Goal: Navigation & Orientation: Find specific page/section

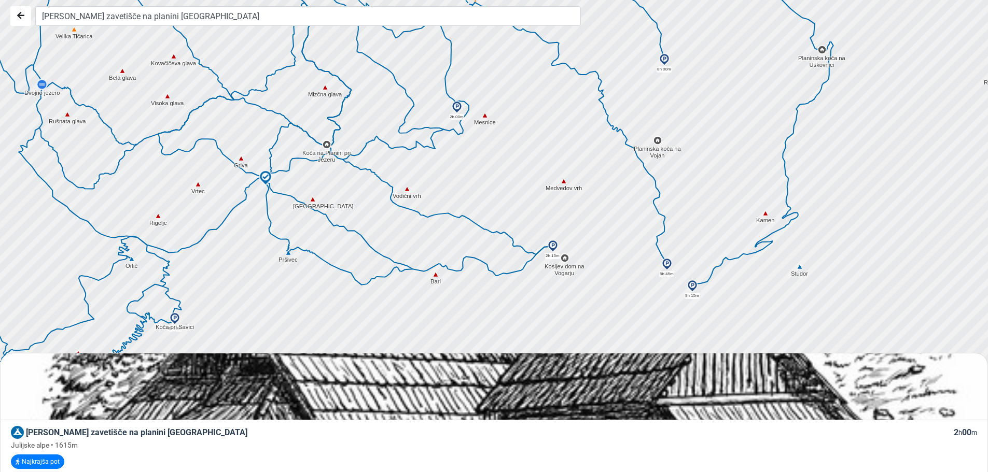
drag, startPoint x: 441, startPoint y: 182, endPoint x: 465, endPoint y: 213, distance: 38.5
click at [465, 213] on div at bounding box center [616, 308] width 1195 height 567
drag, startPoint x: 479, startPoint y: 164, endPoint x: 529, endPoint y: 259, distance: 108.1
click at [529, 259] on div at bounding box center [497, 236] width 1195 height 567
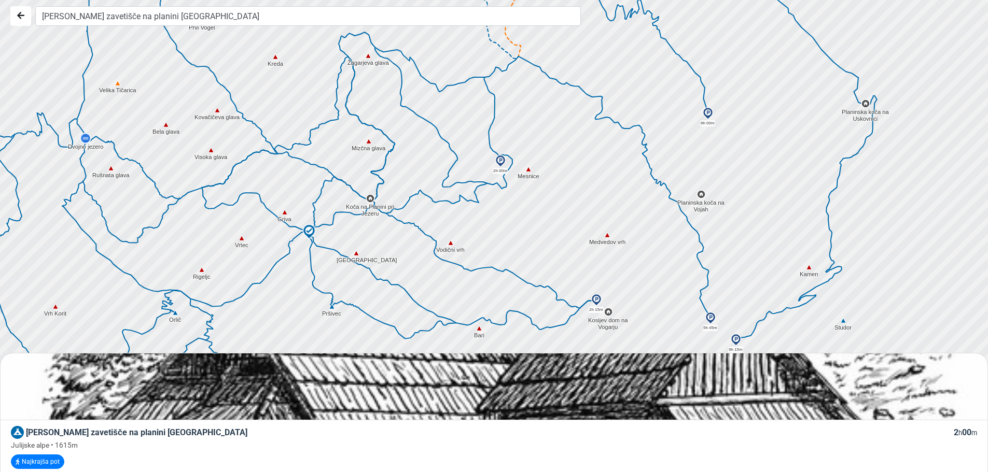
drag, startPoint x: 487, startPoint y: 215, endPoint x: 480, endPoint y: 174, distance: 42.1
click at [480, 174] on div at bounding box center [492, 197] width 1195 height 567
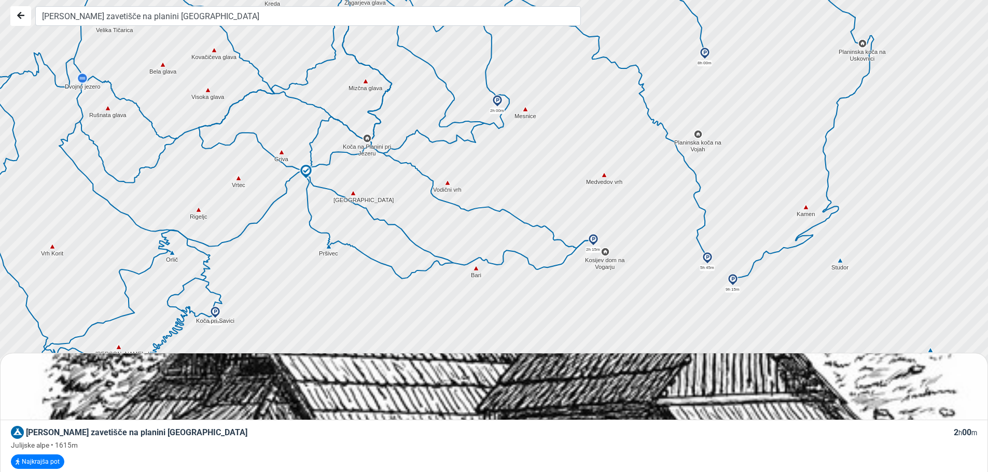
click at [535, 249] on div at bounding box center [497, 236] width 1195 height 567
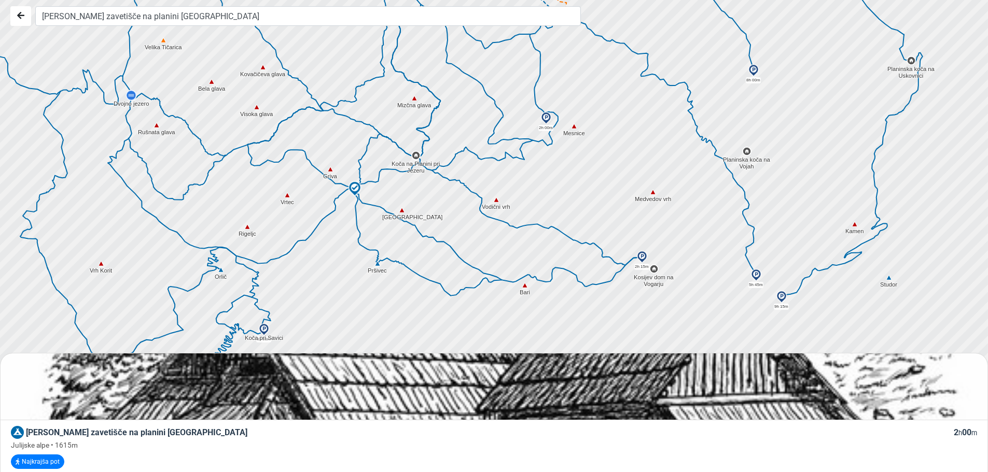
drag, startPoint x: 390, startPoint y: 219, endPoint x: 447, endPoint y: 238, distance: 60.2
click at [447, 238] on div at bounding box center [516, 241] width 1195 height 567
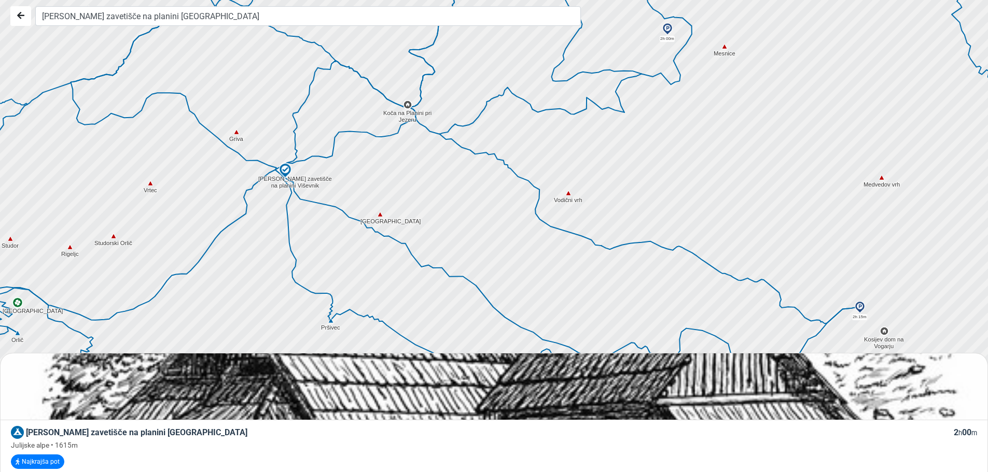
drag, startPoint x: 501, startPoint y: 241, endPoint x: 481, endPoint y: 210, distance: 36.8
click at [481, 210] on div at bounding box center [497, 236] width 1195 height 567
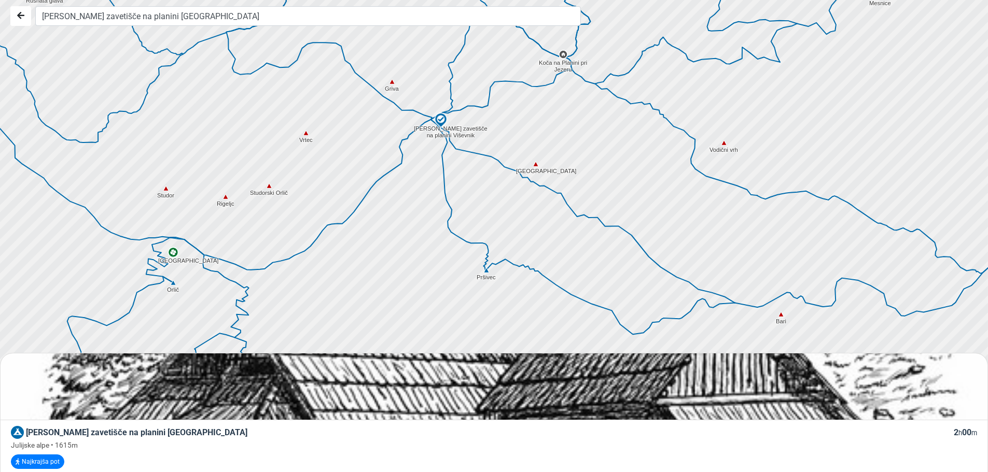
drag, startPoint x: 394, startPoint y: 237, endPoint x: 403, endPoint y: 209, distance: 29.7
click at [403, 209] on div at bounding box center [497, 236] width 1195 height 567
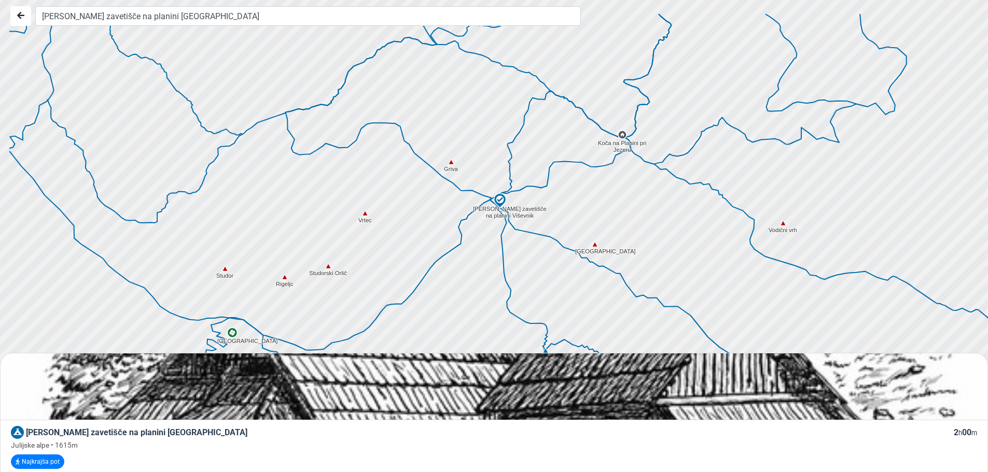
drag, startPoint x: 404, startPoint y: 232, endPoint x: 464, endPoint y: 314, distance: 101.8
click at [464, 314] on div at bounding box center [501, 245] width 1195 height 567
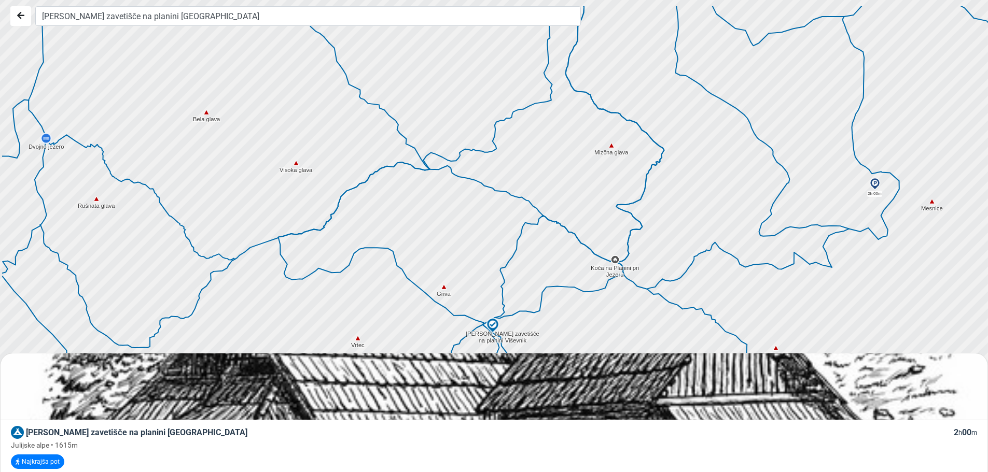
drag, startPoint x: 462, startPoint y: 126, endPoint x: 501, endPoint y: 233, distance: 114.4
click at [501, 233] on div at bounding box center [502, 254] width 1195 height 567
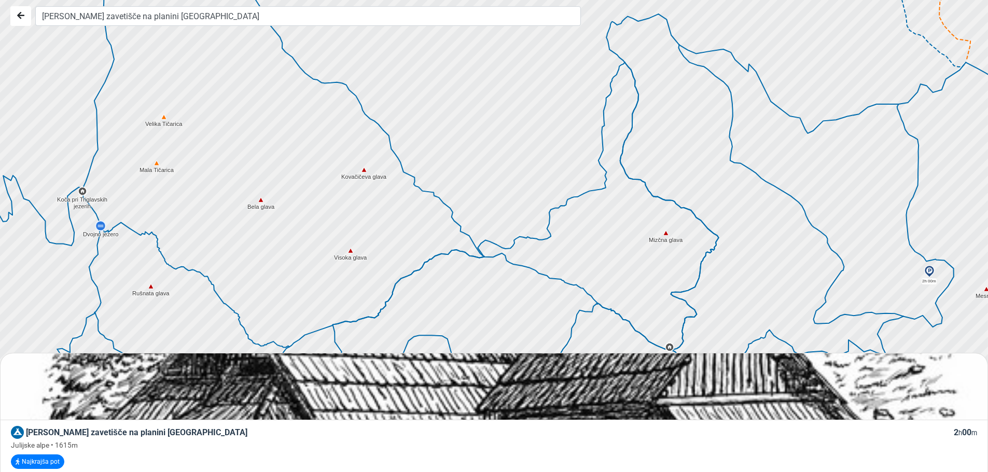
drag, startPoint x: 354, startPoint y: 88, endPoint x: 429, endPoint y: 200, distance: 134.5
click at [442, 221] on icon at bounding box center [420, 177] width 74 height 93
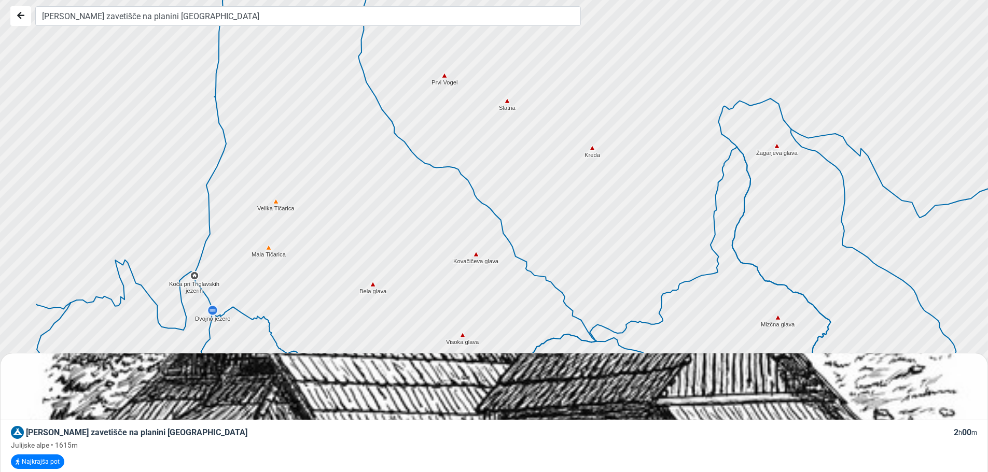
drag, startPoint x: 291, startPoint y: 117, endPoint x: 397, endPoint y: 175, distance: 120.2
click at [397, 175] on div at bounding box center [522, 248] width 1195 height 567
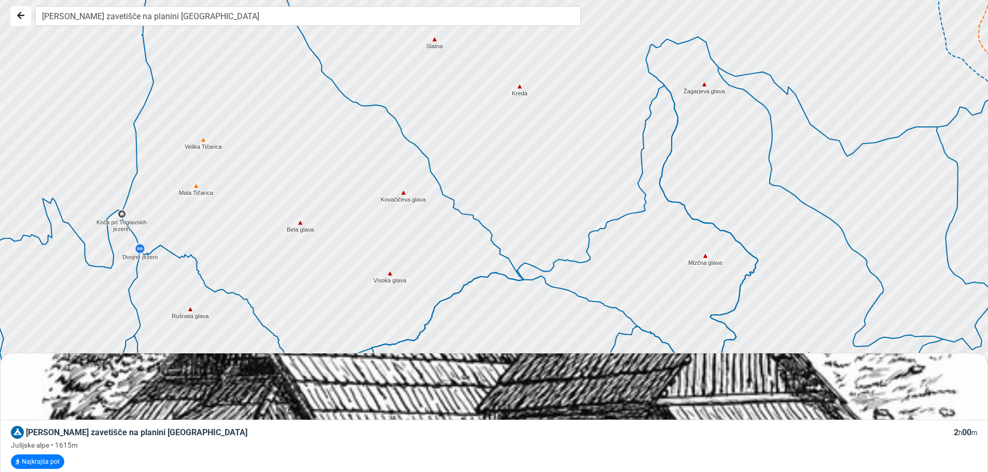
drag, startPoint x: 628, startPoint y: 165, endPoint x: 541, endPoint y: 91, distance: 114.0
click at [541, 91] on div at bounding box center [491, 227] width 1195 height 567
drag, startPoint x: 561, startPoint y: 206, endPoint x: 521, endPoint y: 112, distance: 102.5
click at [521, 112] on div at bounding box center [497, 236] width 1195 height 567
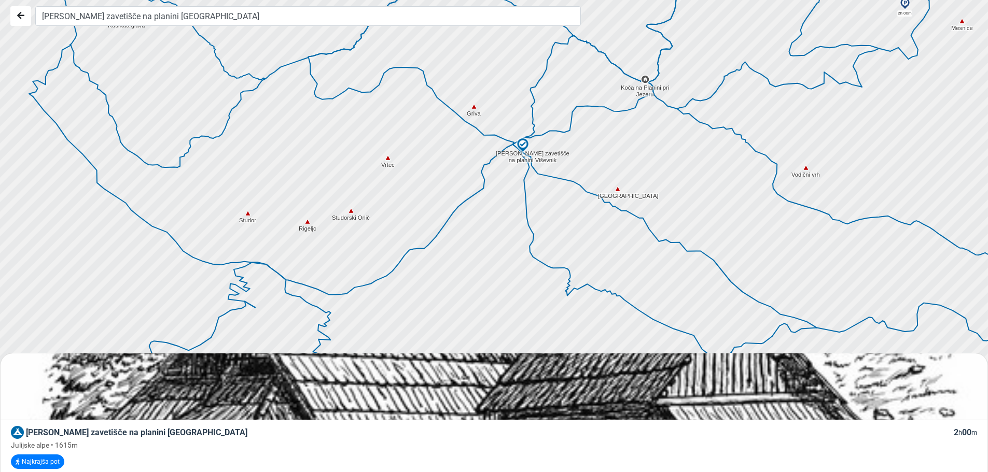
drag, startPoint x: 508, startPoint y: 272, endPoint x: 484, endPoint y: 63, distance: 210.4
click at [484, 63] on div at bounding box center [496, 227] width 1195 height 567
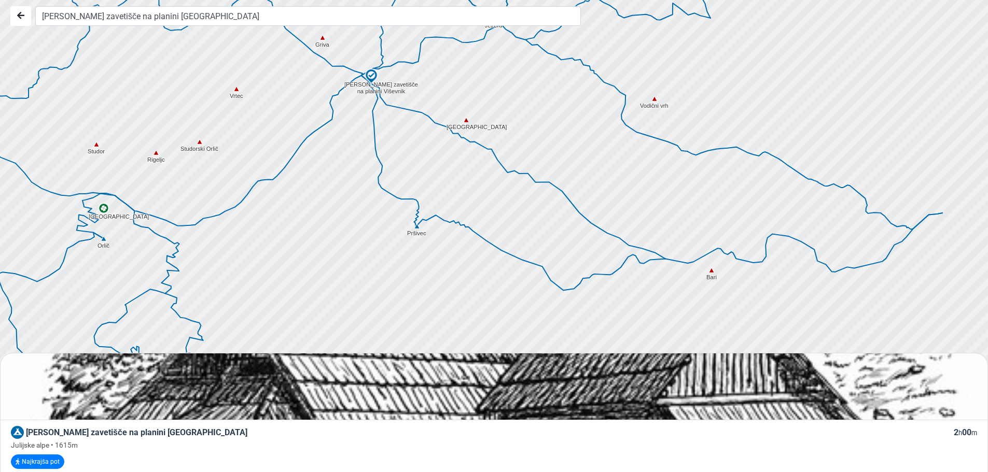
drag, startPoint x: 624, startPoint y: 225, endPoint x: 471, endPoint y: 151, distance: 169.8
click at [471, 151] on div at bounding box center [497, 236] width 1195 height 567
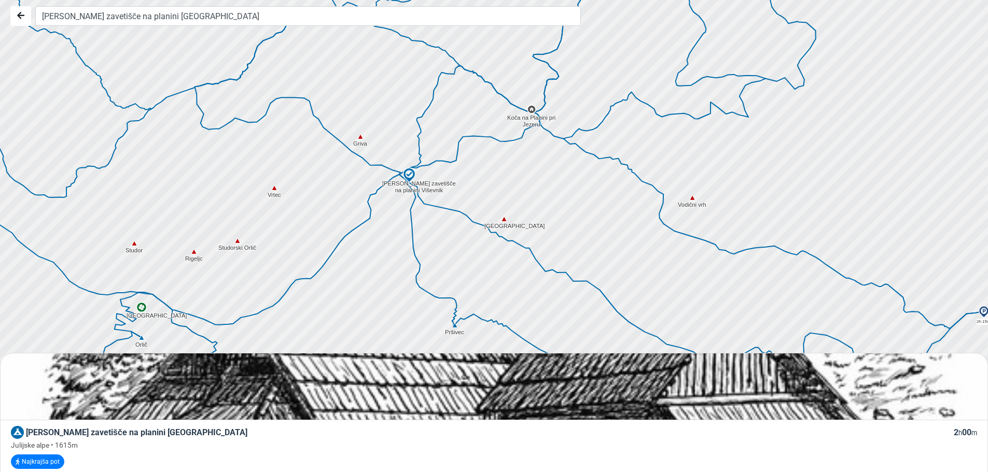
drag, startPoint x: 522, startPoint y: 140, endPoint x: 560, endPoint y: 239, distance: 106.0
click at [560, 239] on div at bounding box center [497, 236] width 1195 height 567
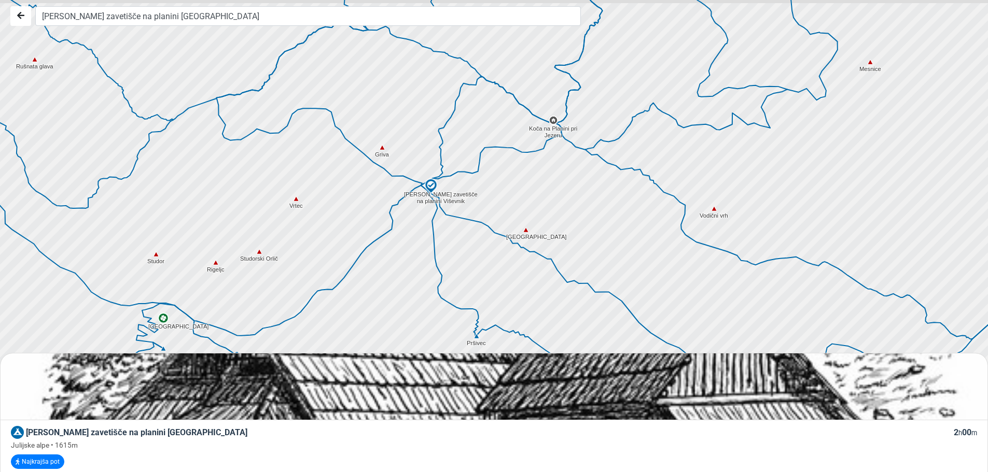
drag, startPoint x: 450, startPoint y: 158, endPoint x: 473, endPoint y: 274, distance: 118.5
click at [473, 274] on div at bounding box center [507, 286] width 1195 height 567
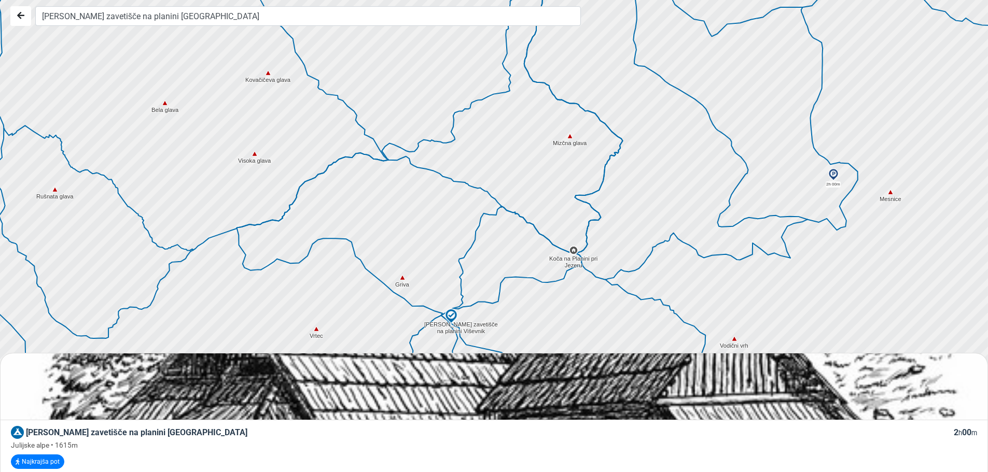
drag, startPoint x: 573, startPoint y: 258, endPoint x: 587, endPoint y: 327, distance: 70.3
click at [587, 327] on div at bounding box center [497, 236] width 1195 height 567
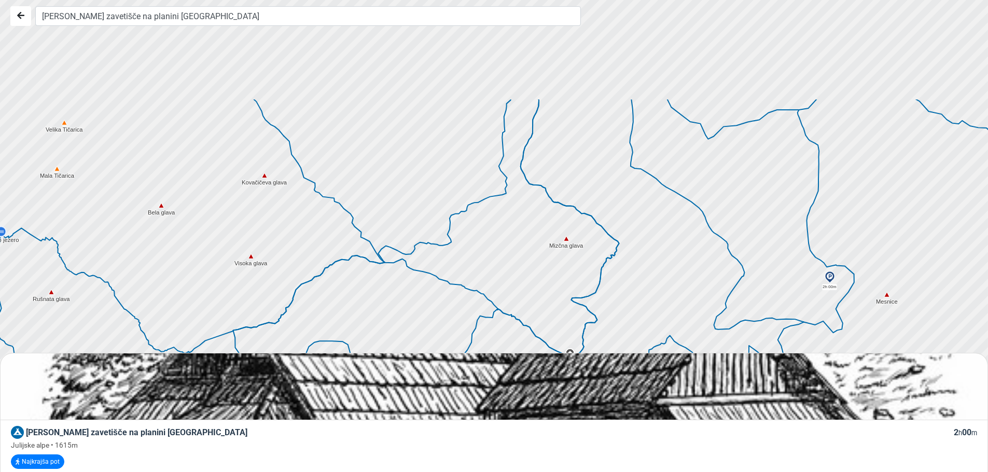
drag, startPoint x: 620, startPoint y: 201, endPoint x: 620, endPoint y: 309, distance: 107.4
click at [620, 309] on div at bounding box center [497, 236] width 1195 height 567
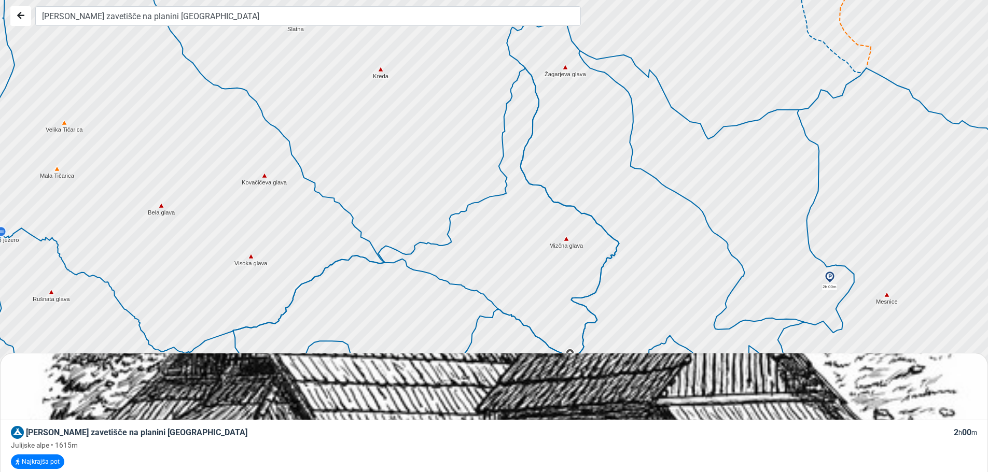
drag, startPoint x: 500, startPoint y: 182, endPoint x: 513, endPoint y: 324, distance: 142.6
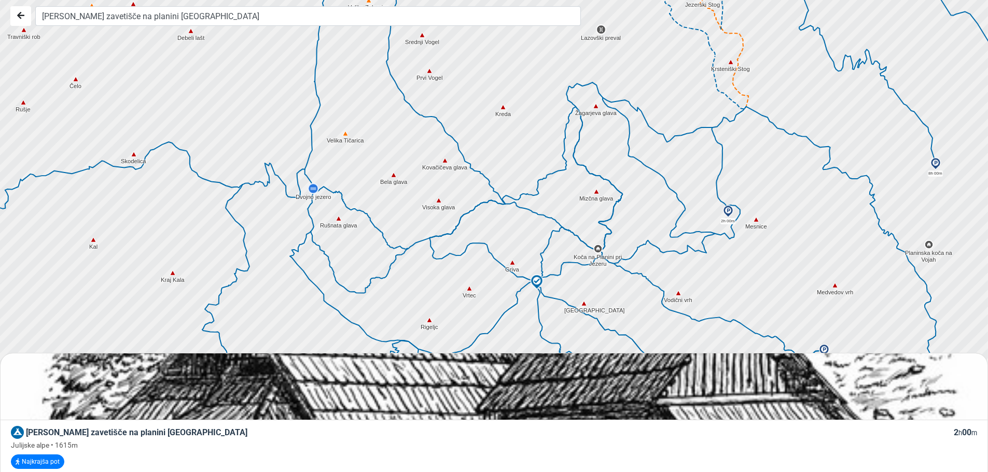
drag, startPoint x: 557, startPoint y: 284, endPoint x: 557, endPoint y: 264, distance: 19.2
